Goal: Information Seeking & Learning: Learn about a topic

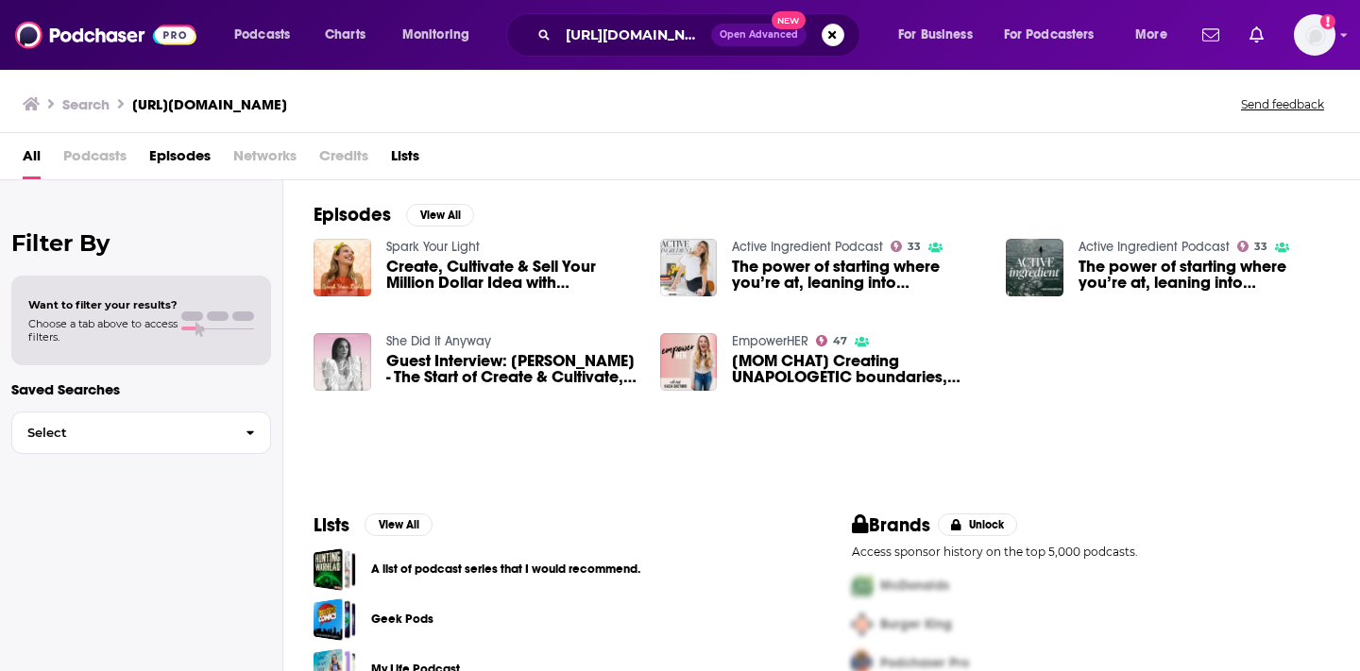
click at [514, 265] on span "Create, Cultivate & Sell Your Million Dollar Idea with [PERSON_NAME]" at bounding box center [511, 275] width 251 height 32
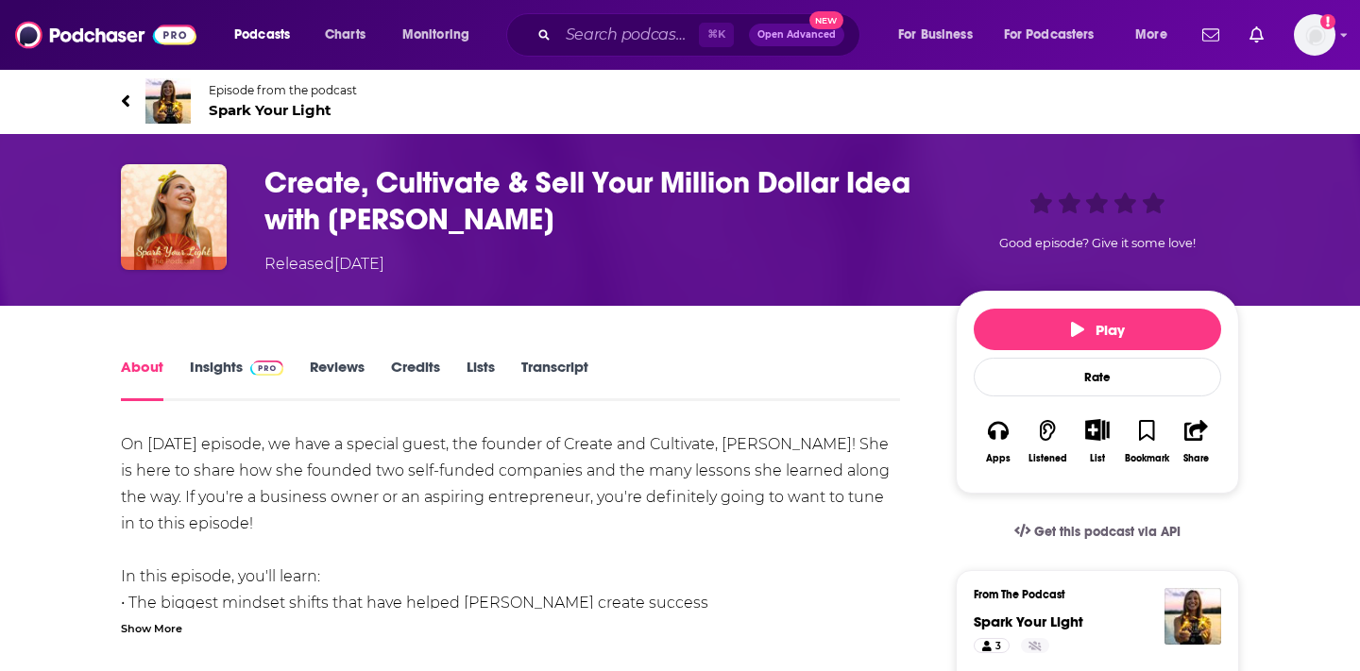
click at [234, 369] on link "Insights" at bounding box center [236, 379] width 93 height 43
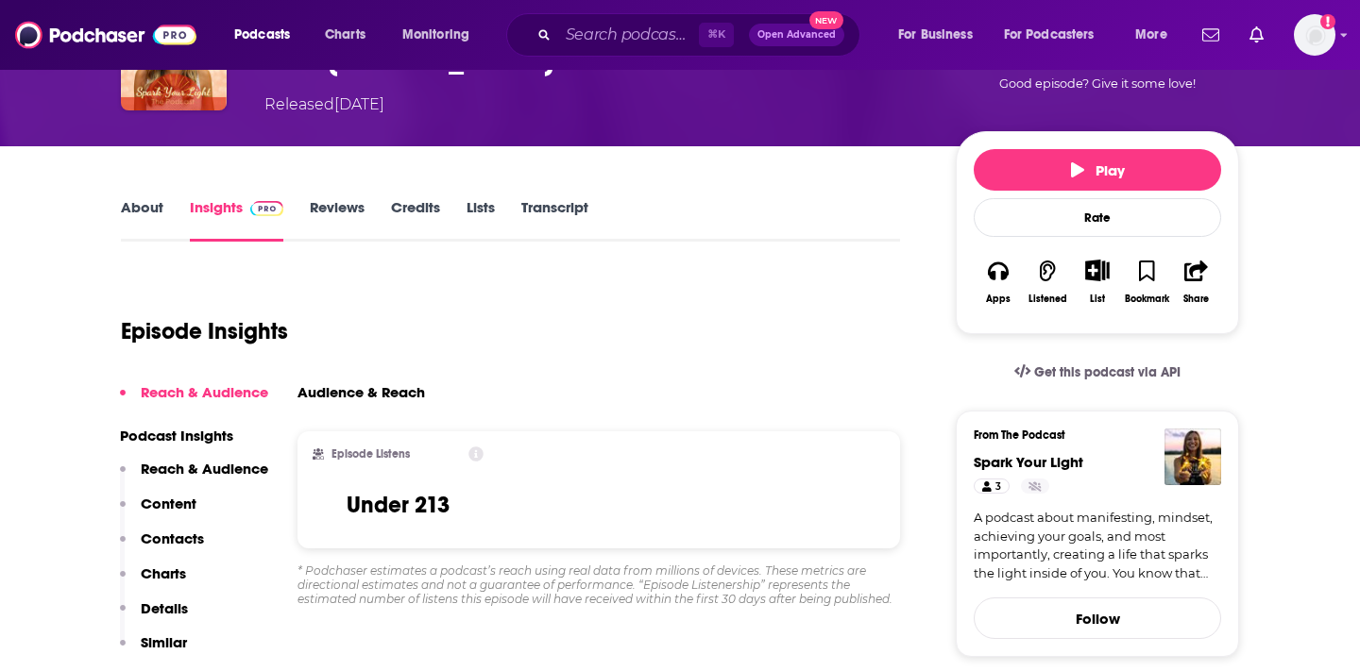
scroll to position [127, 0]
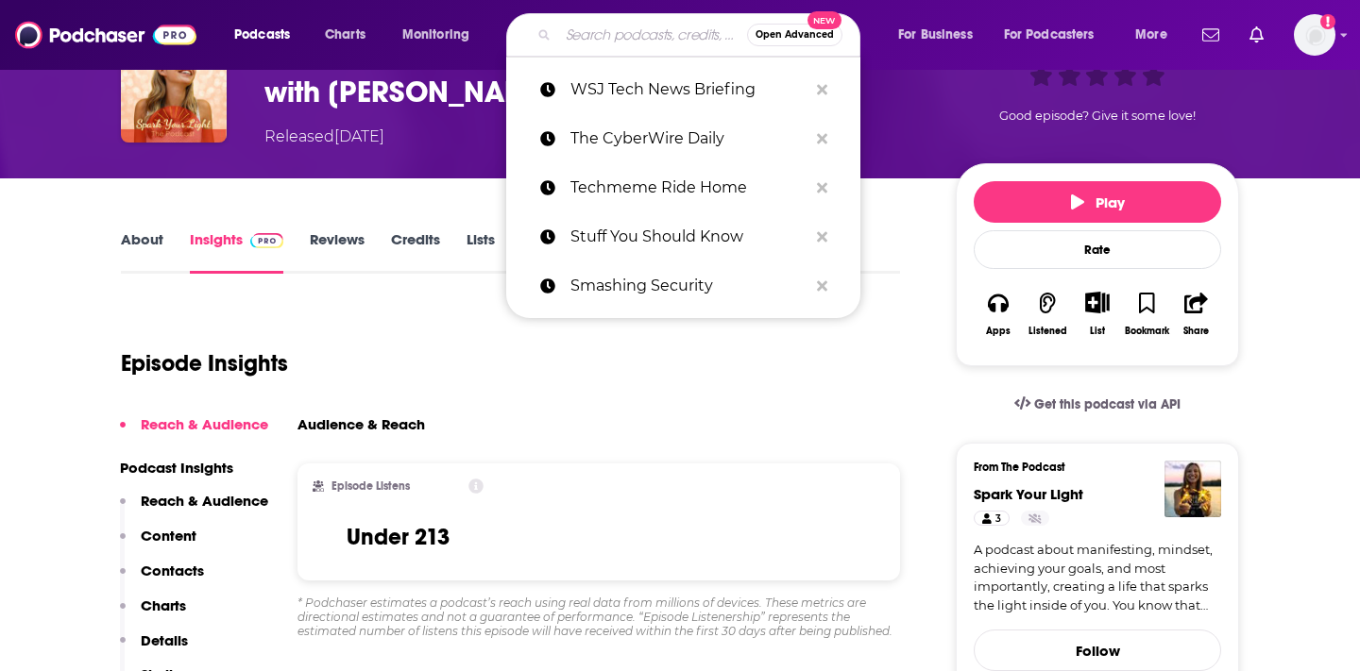
click at [578, 26] on input "Search podcasts, credits, & more..." at bounding box center [652, 35] width 189 height 30
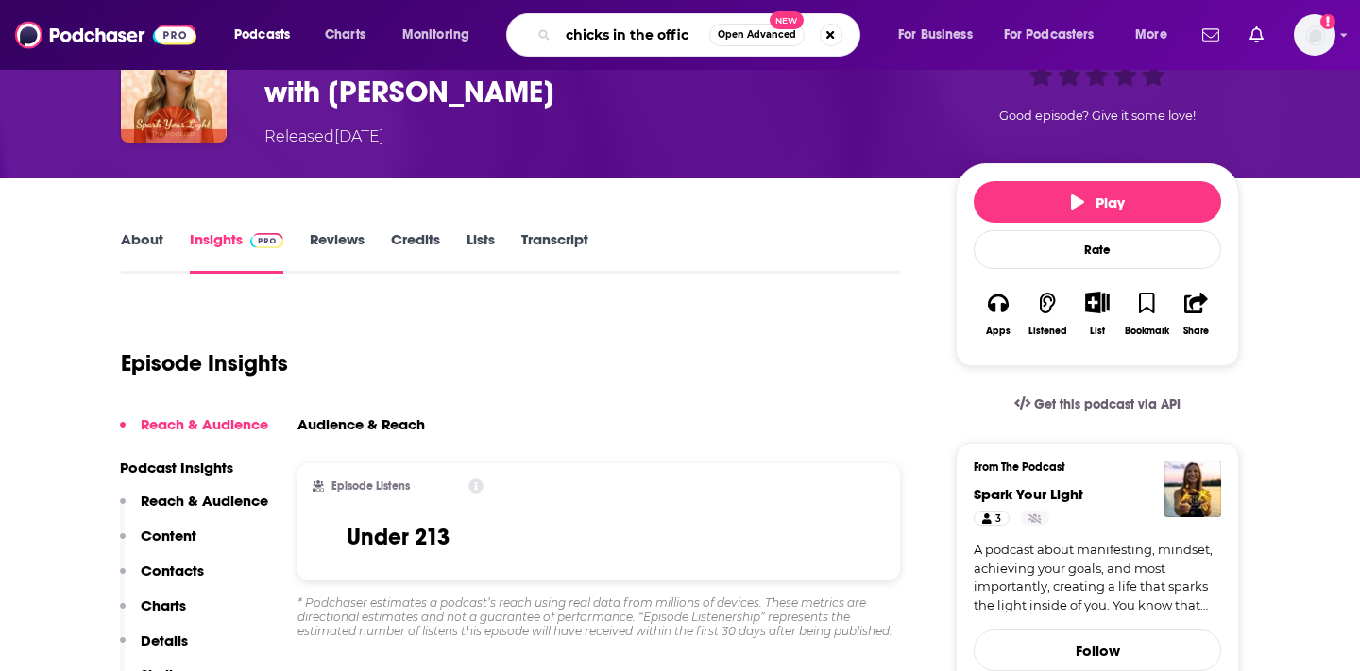
type input "chicks in the office"
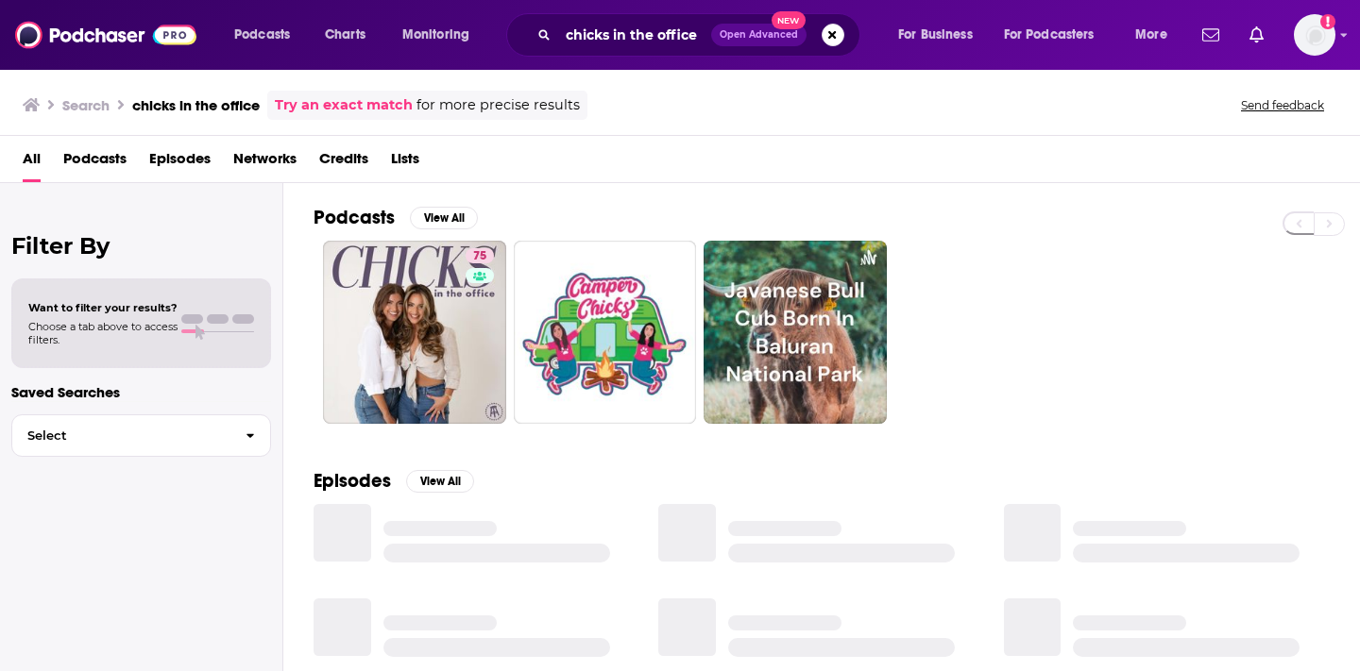
click at [389, 447] on div "Episodes View All" at bounding box center [821, 619] width 1077 height 345
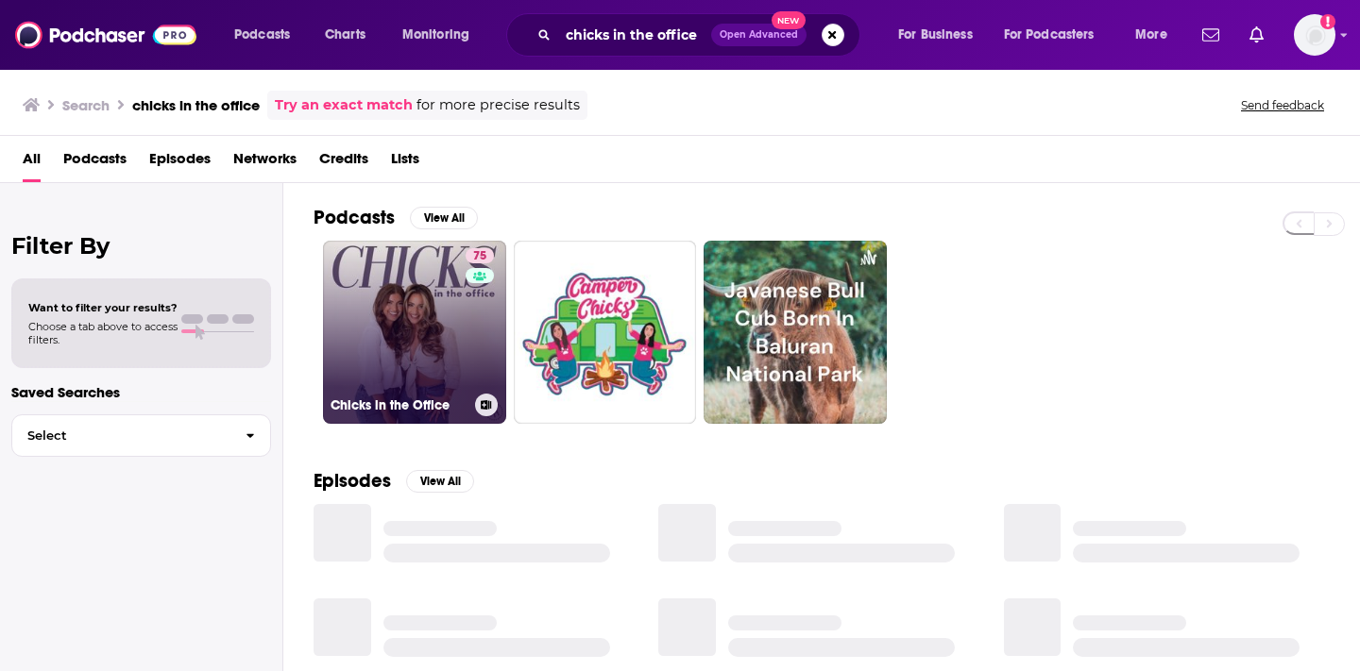
click at [403, 385] on link "75 Chicks in the Office" at bounding box center [414, 332] width 183 height 183
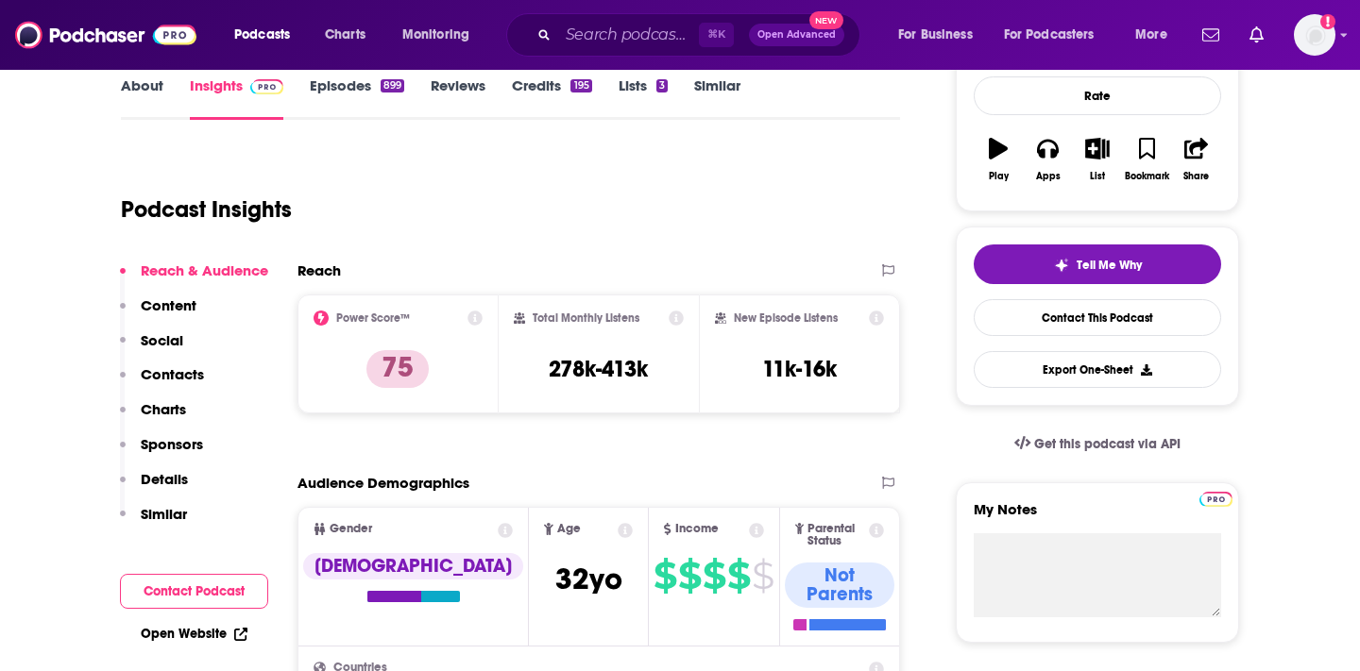
scroll to position [250, 0]
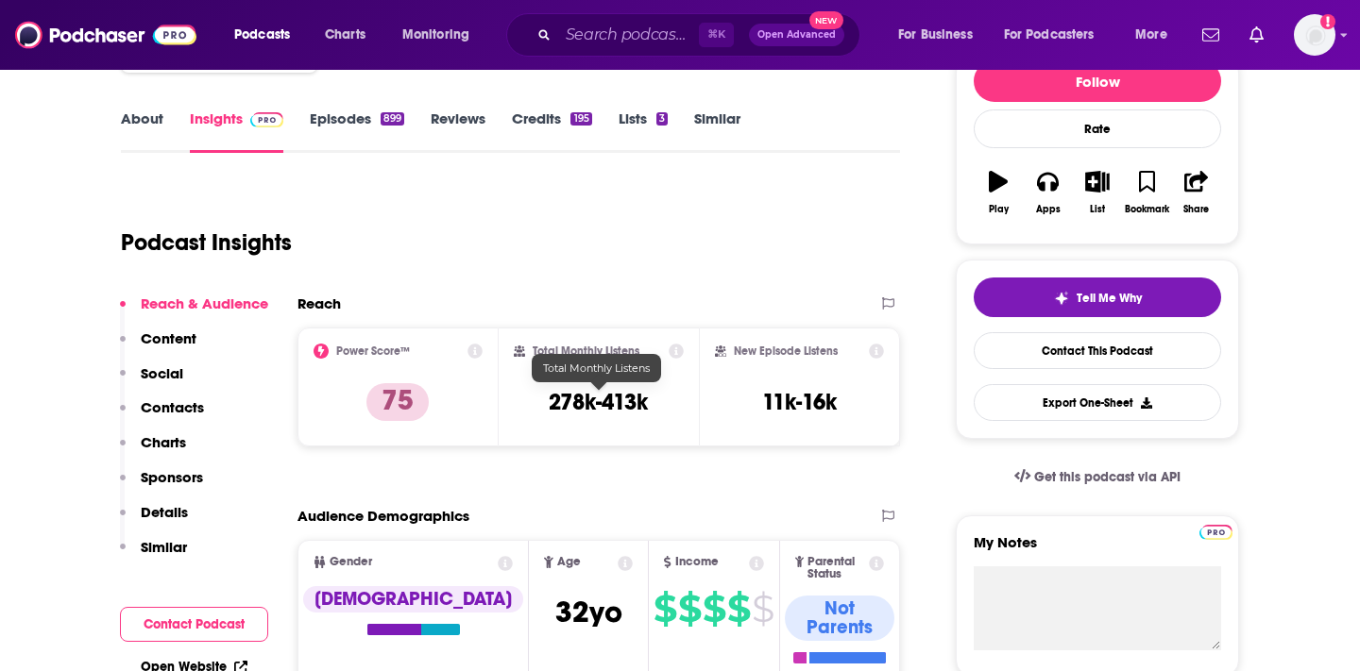
click at [576, 394] on h3 "278k-413k" at bounding box center [598, 402] width 99 height 28
click at [577, 394] on h3 "278k-413k" at bounding box center [598, 402] width 99 height 28
